Goal: Information Seeking & Learning: Check status

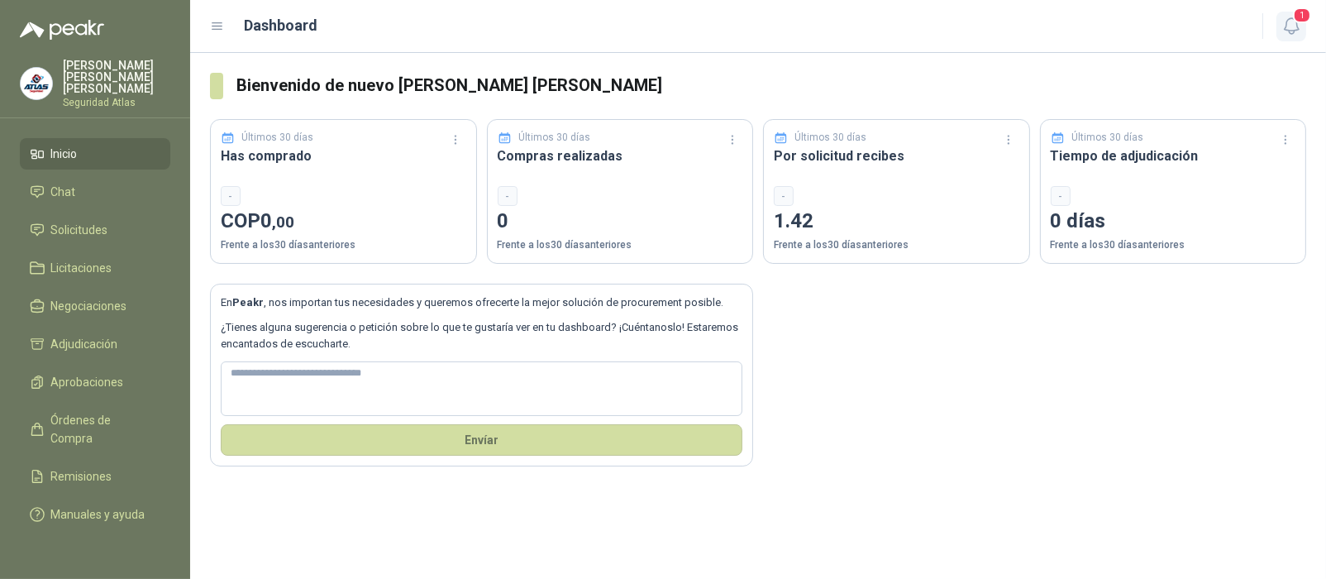
click at [1293, 23] on icon "button" at bounding box center [1291, 26] width 21 height 21
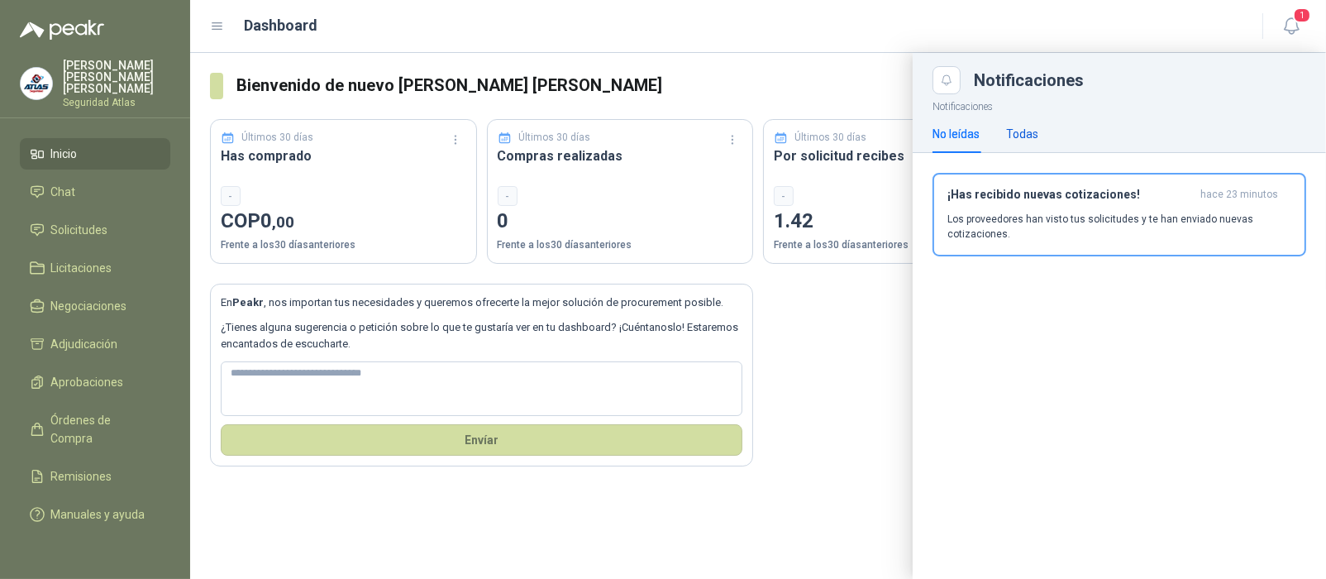
click at [1014, 131] on div "Todas" at bounding box center [1022, 134] width 32 height 18
click at [950, 130] on div "No leídas" at bounding box center [955, 134] width 47 height 18
click at [76, 224] on span "Solicitudes" at bounding box center [79, 230] width 57 height 18
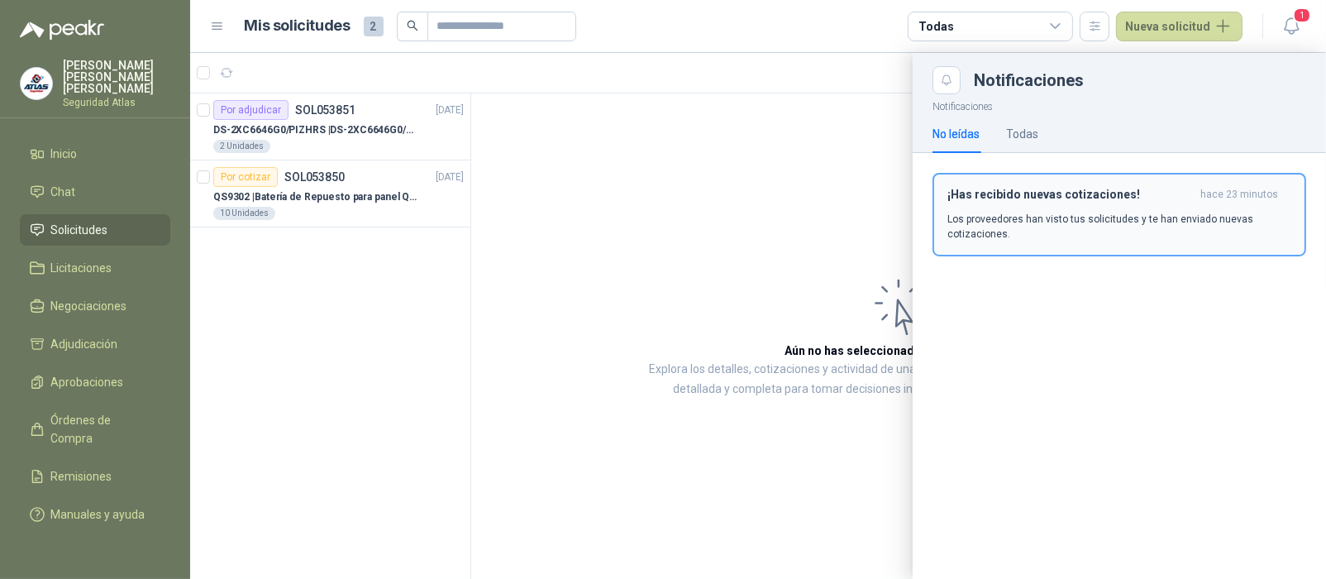
click at [1008, 215] on p "Los proveedores han visto tus solicitudes y te han enviado nuevas cotizaciones." at bounding box center [1119, 227] width 344 height 30
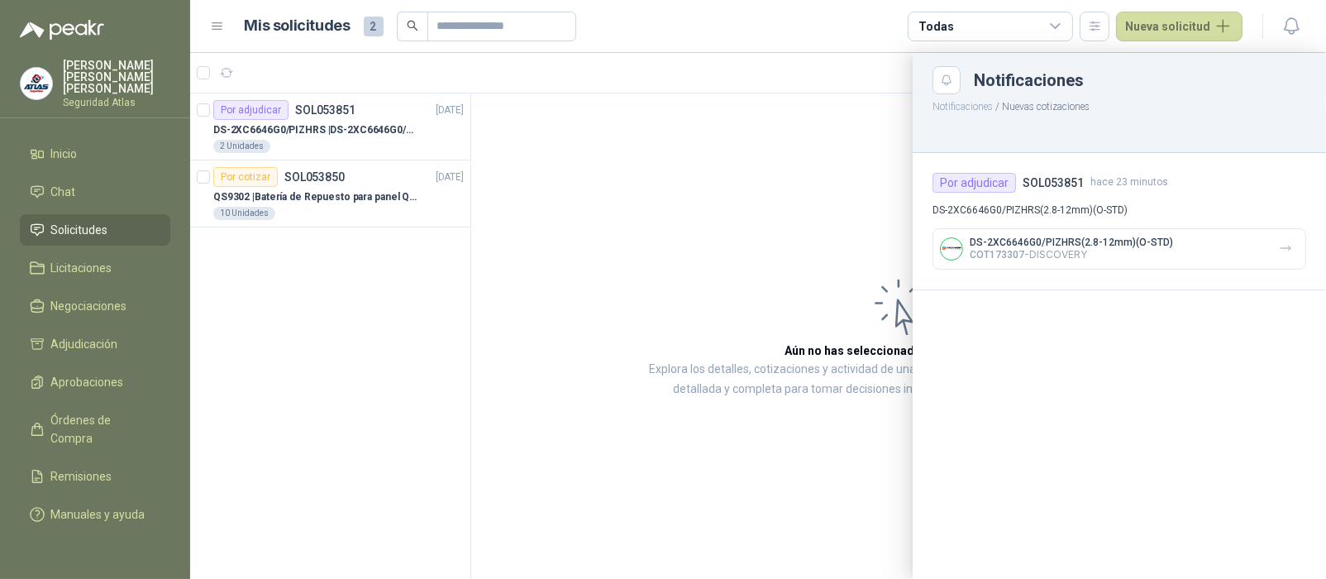
click at [1034, 256] on p "COT173307 - DISCOVERY" at bounding box center [1070, 254] width 203 height 12
click at [1219, 247] on div "DS-2XC6646G0/PIZHRS(2.8-12mm)(O-STD) COT173307 - DISCOVERY" at bounding box center [1119, 248] width 374 height 41
click at [1277, 247] on button "button" at bounding box center [1285, 249] width 26 height 26
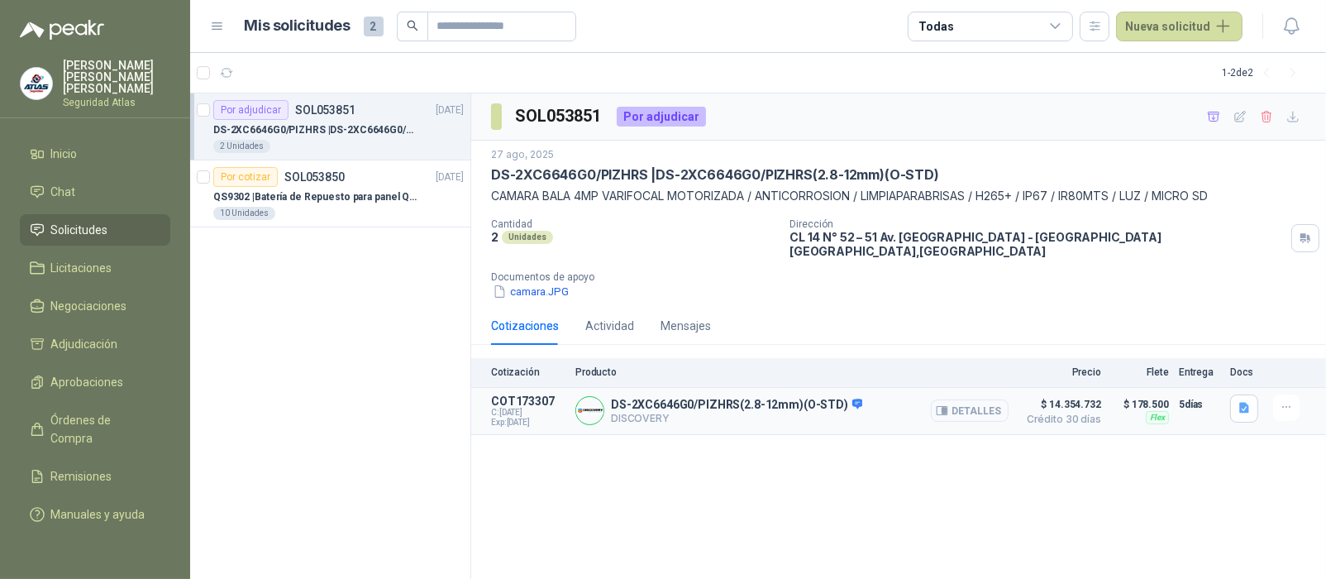
click at [983, 399] on button "Detalles" at bounding box center [970, 410] width 78 height 22
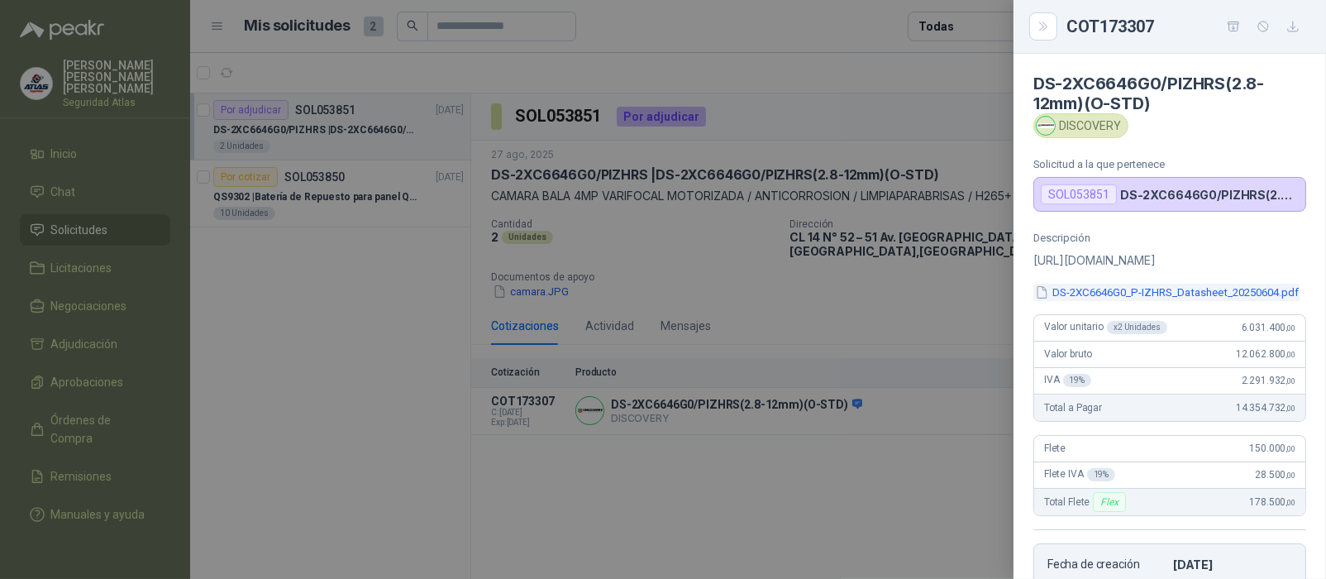
click at [1166, 301] on button "DS-2XC6646G0_P-IZHRS_Datasheet_20250604.pdf" at bounding box center [1166, 291] width 267 height 17
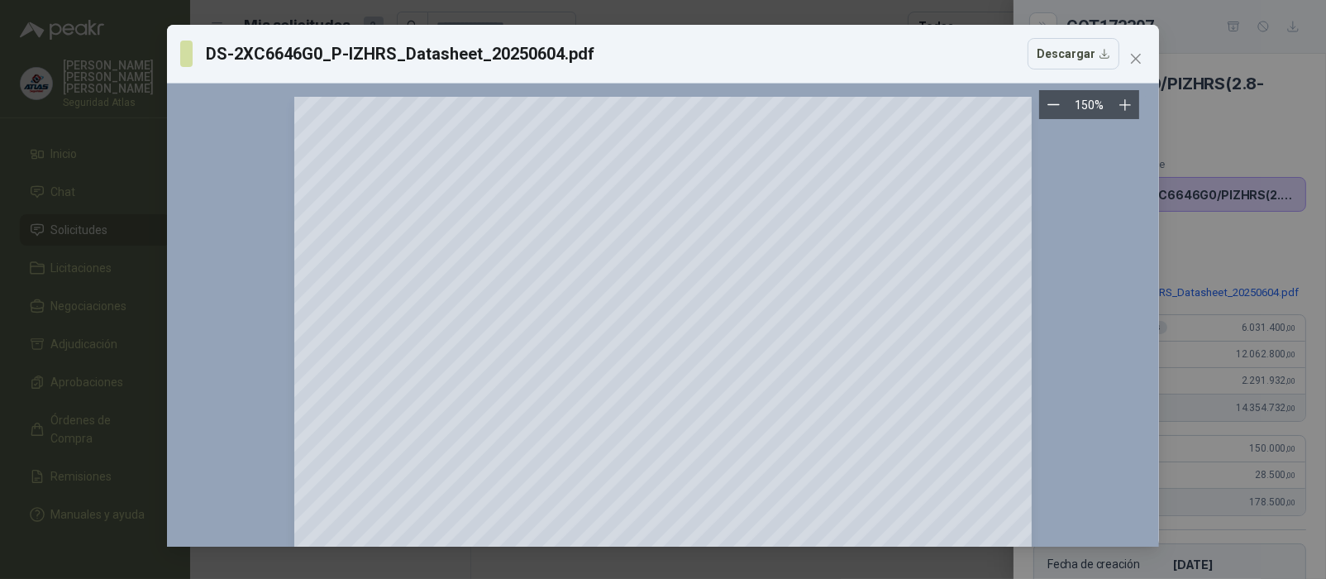
scroll to position [102, 0]
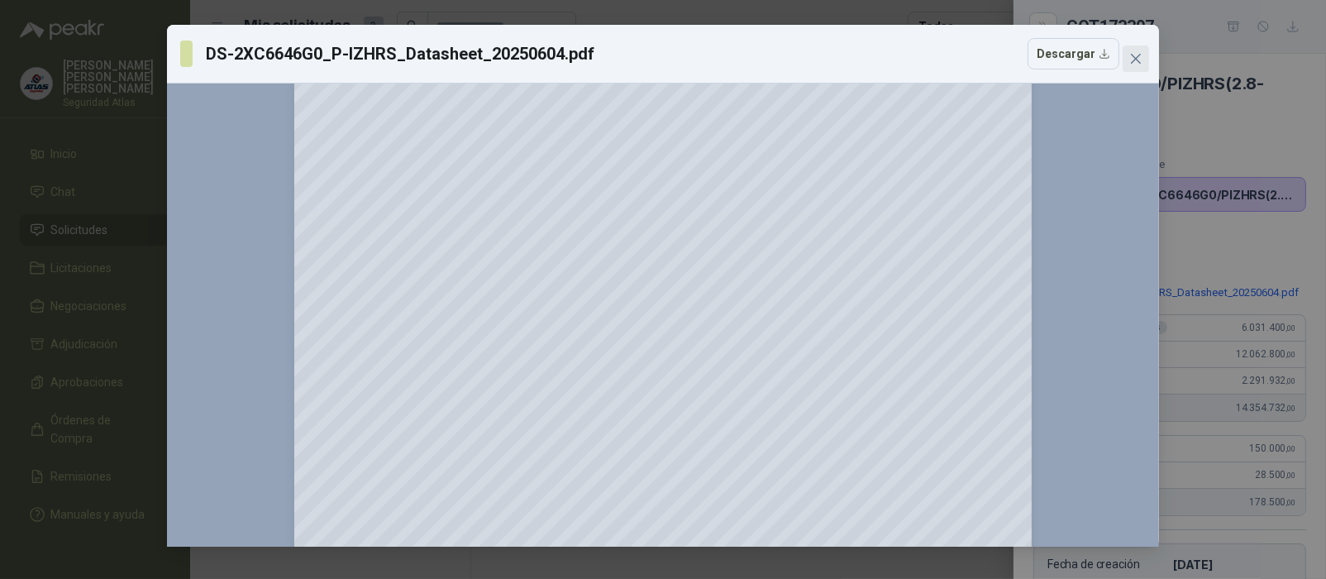
click at [1139, 62] on icon "close" at bounding box center [1136, 59] width 10 height 10
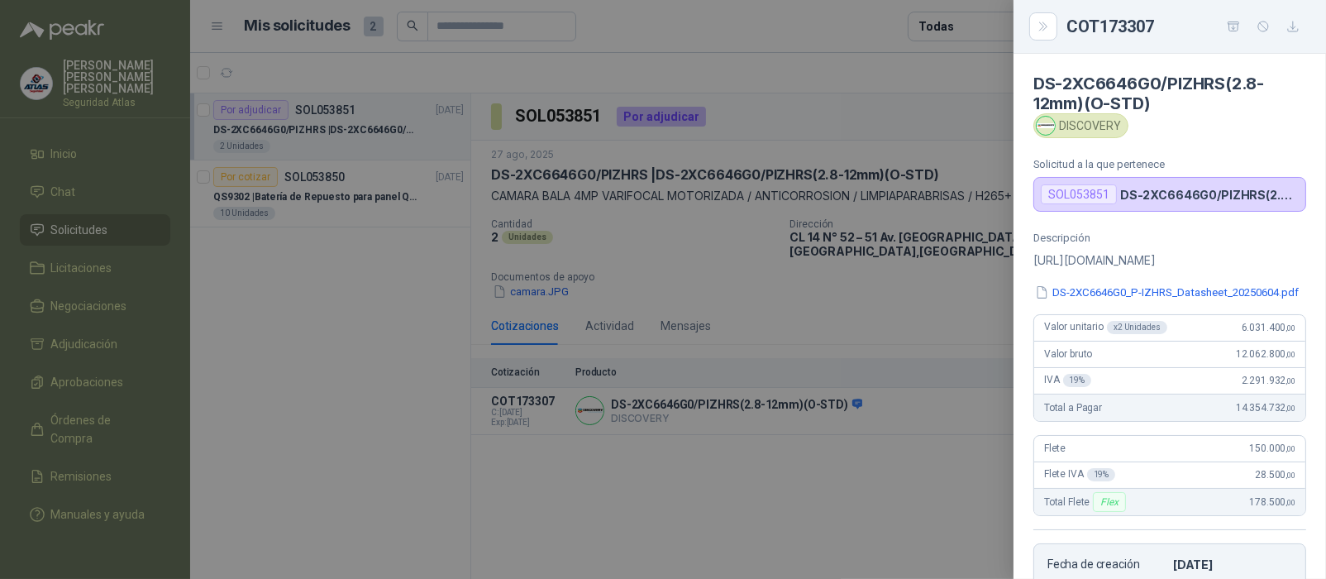
click at [393, 469] on div at bounding box center [663, 289] width 1326 height 579
